Goal: Find specific page/section: Find specific page/section

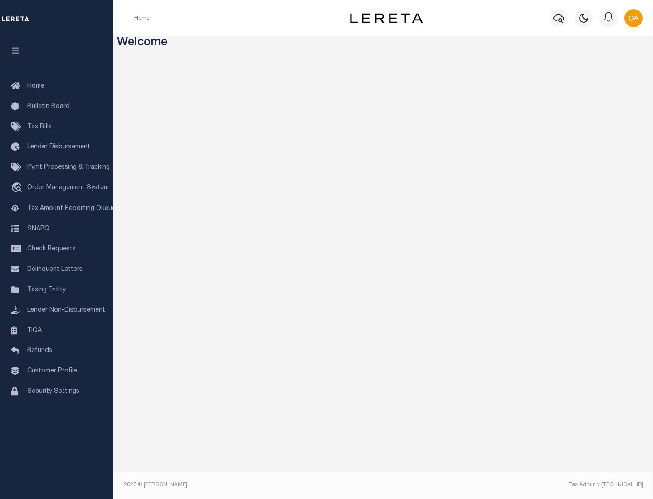
click at [57, 330] on link "TIQA" at bounding box center [56, 331] width 113 height 20
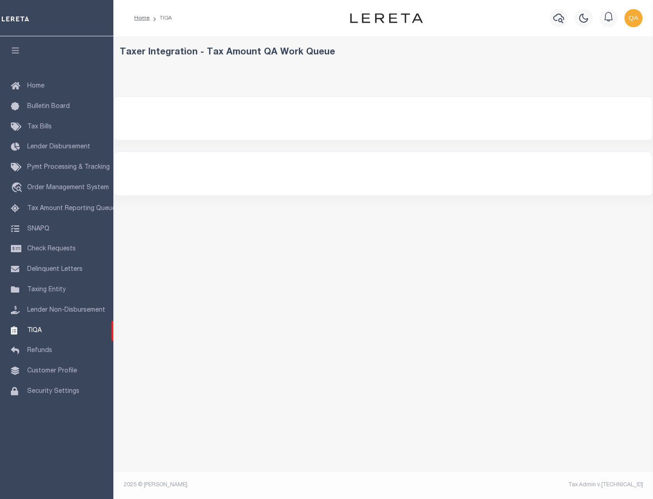
select select "200"
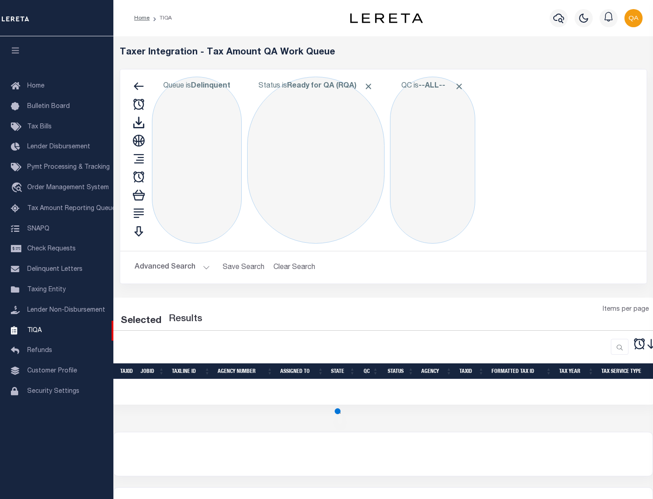
select select "200"
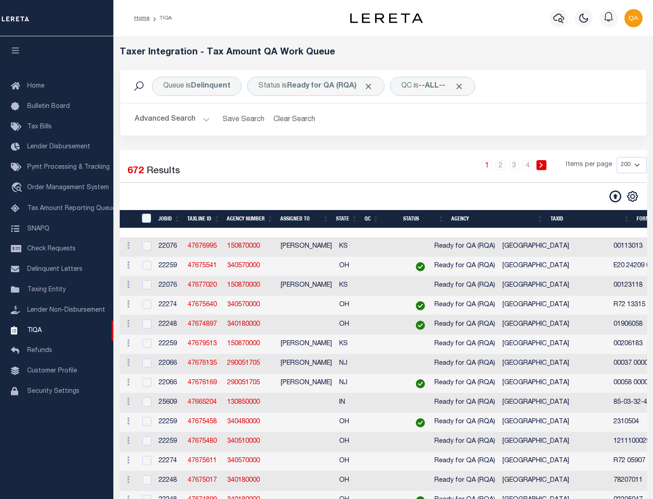
click at [371, 86] on span "Click to Remove" at bounding box center [369, 87] width 10 height 10
